Goal: Transaction & Acquisition: Subscribe to service/newsletter

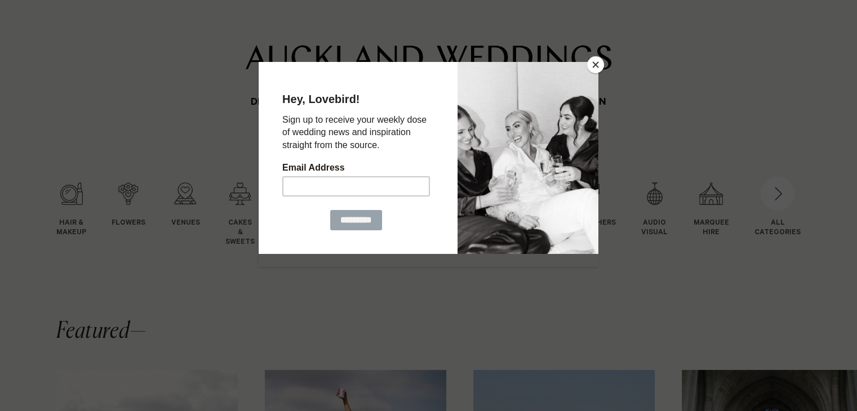
click at [600, 65] on button "Close" at bounding box center [595, 64] width 17 height 17
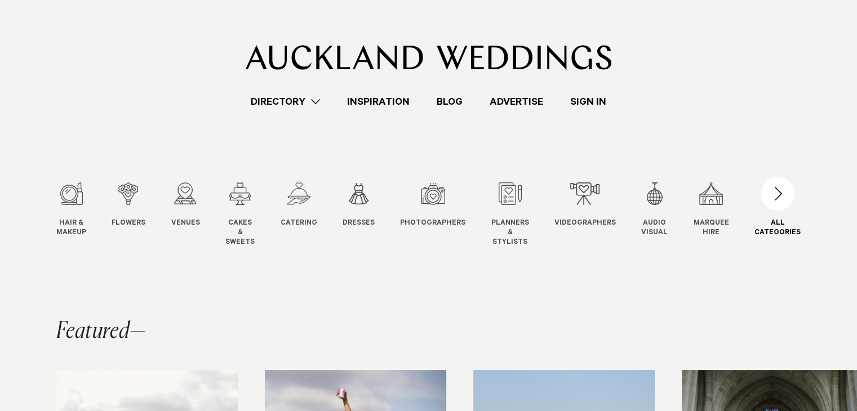
click at [784, 199] on div "button" at bounding box center [777, 194] width 34 height 34
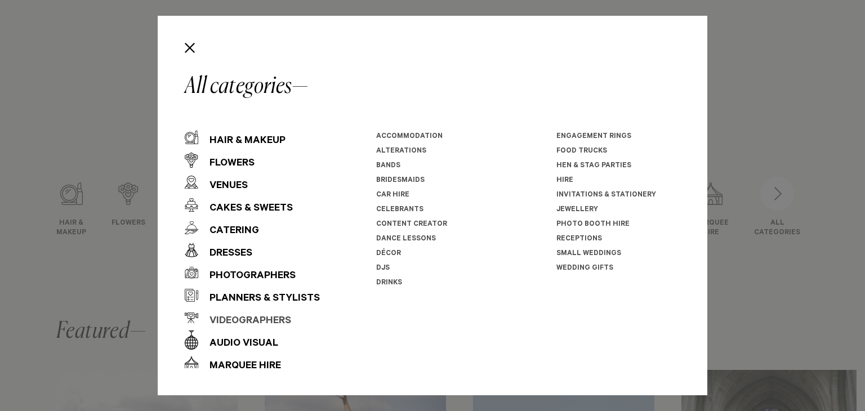
scroll to position [16, 0]
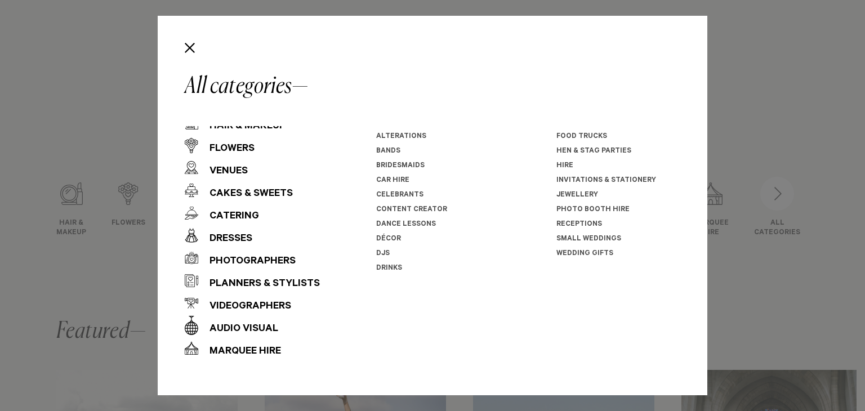
click at [577, 255] on link "Wedding Gifts" at bounding box center [585, 254] width 57 height 8
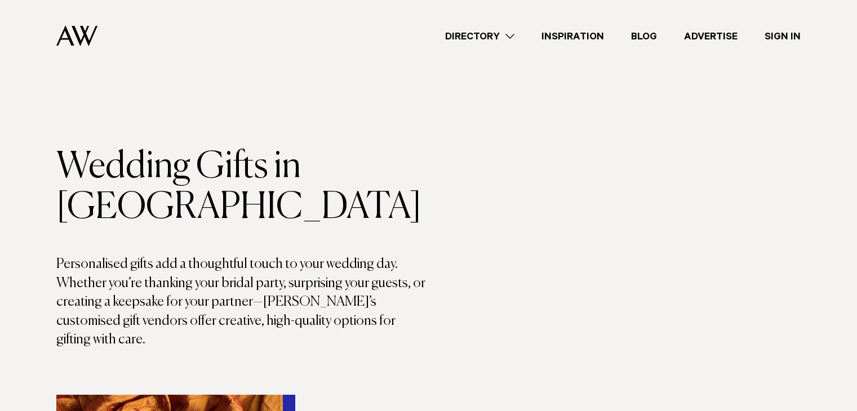
click at [703, 35] on link "Advertise" at bounding box center [710, 36] width 81 height 15
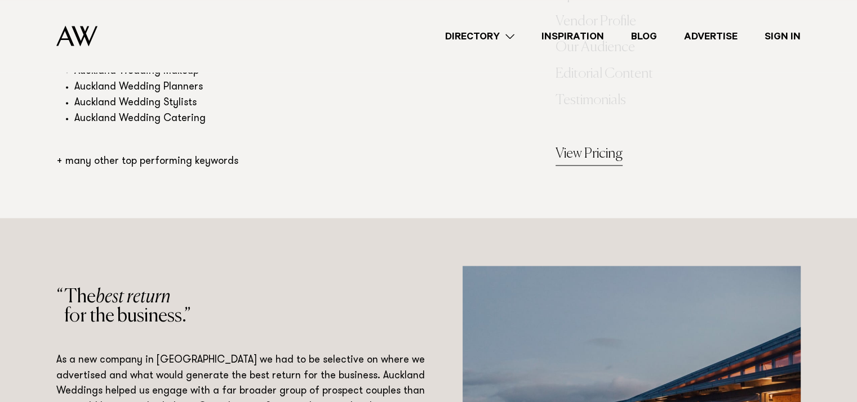
scroll to position [1859, 0]
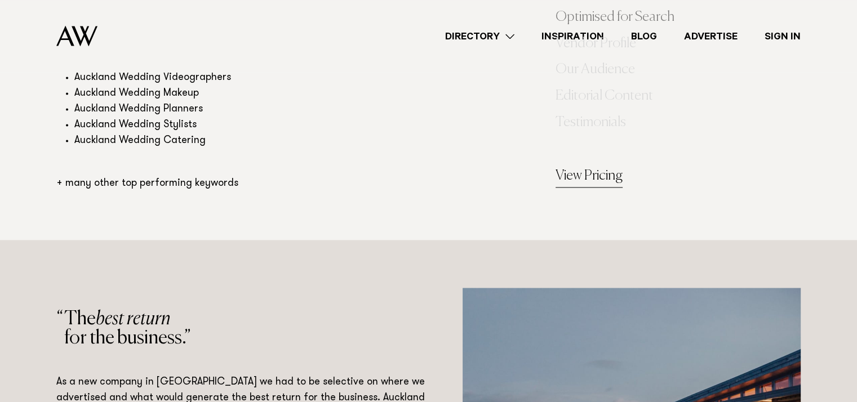
click at [573, 174] on link "View Pricing" at bounding box center [588, 176] width 67 height 23
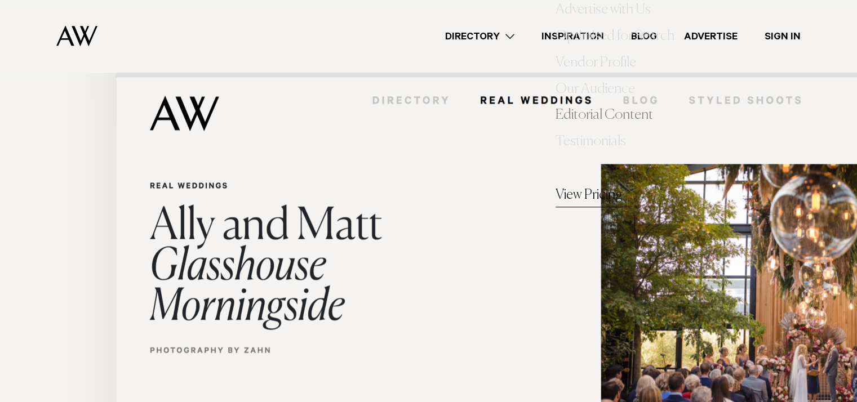
scroll to position [5366, 0]
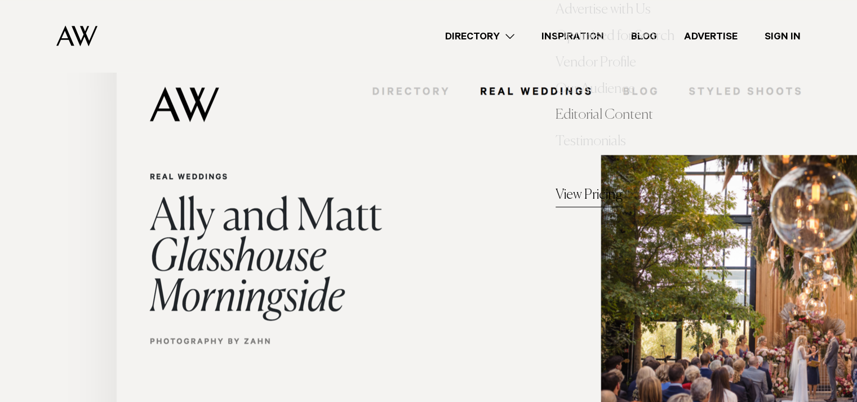
click at [589, 193] on link "View Pricing" at bounding box center [588, 196] width 67 height 23
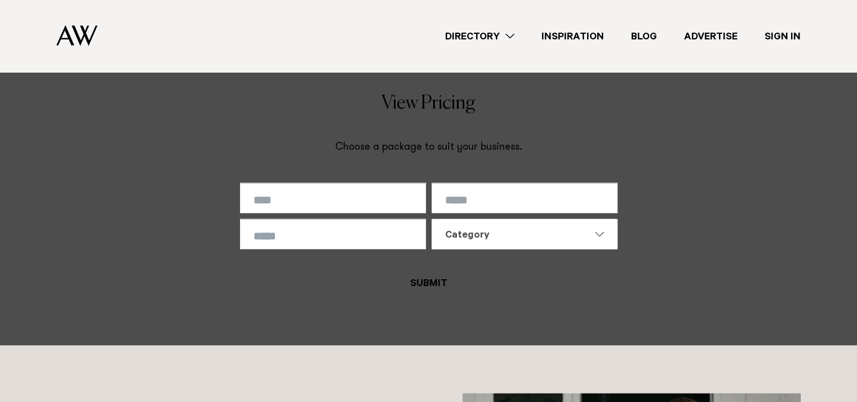
scroll to position [6773, 0]
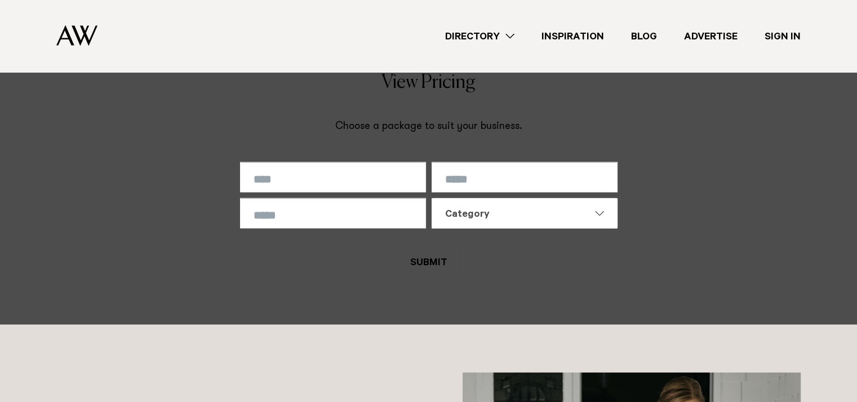
click at [478, 216] on div "Category" at bounding box center [517, 215] width 145 height 14
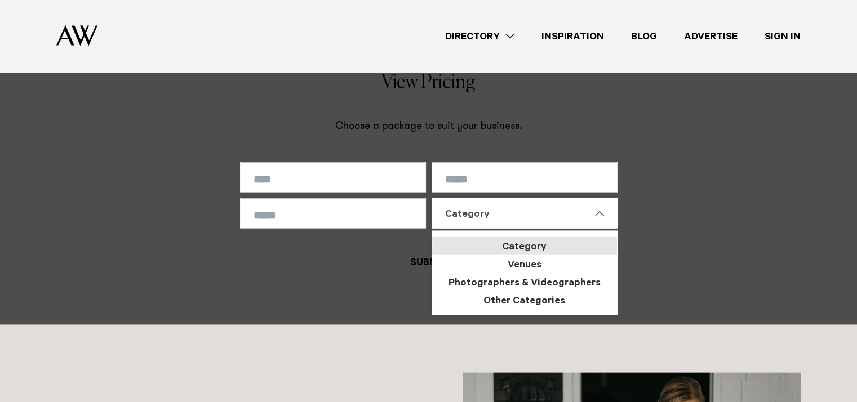
click at [477, 216] on div "Category" at bounding box center [517, 215] width 145 height 14
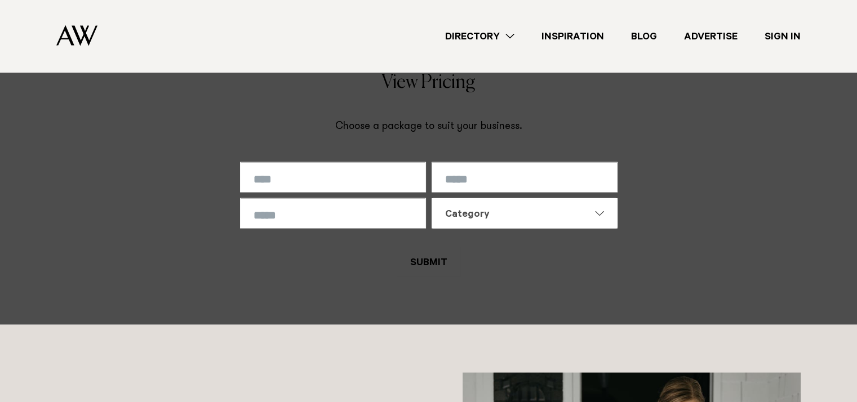
click at [840, 140] on div "**********" at bounding box center [428, 175] width 839 height 204
